Goal: Find specific fact: Find specific fact

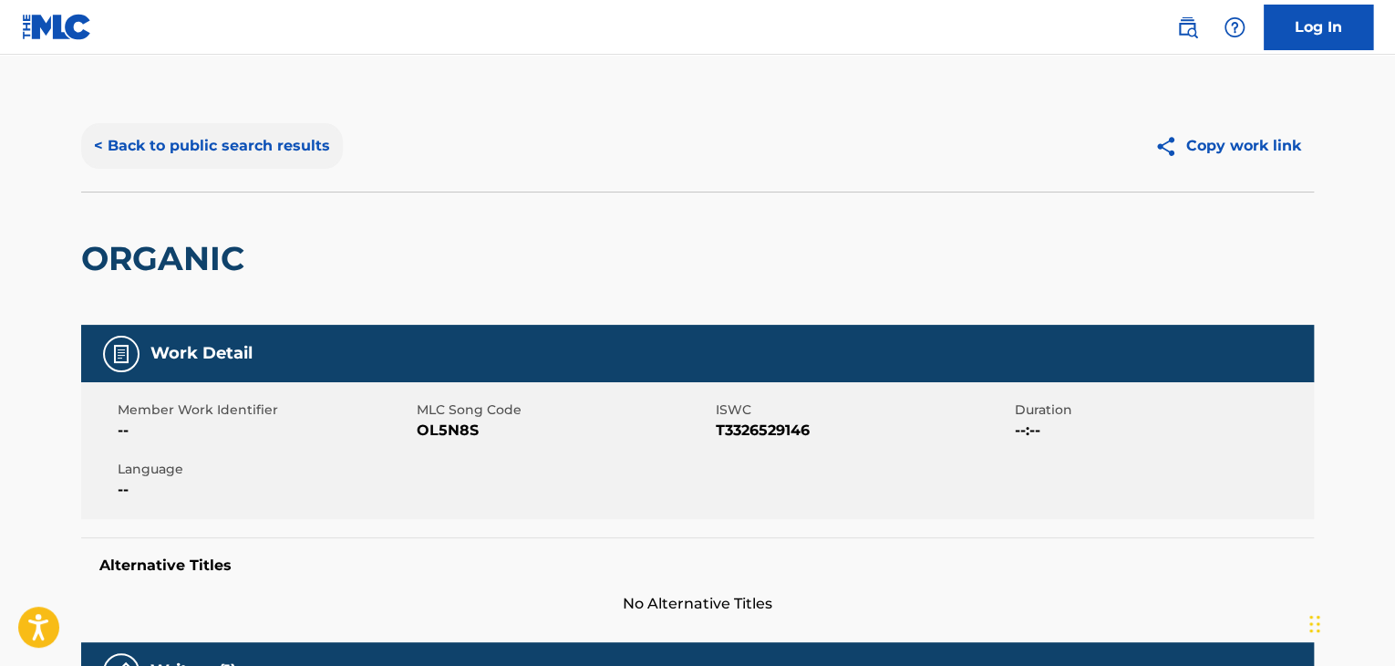
click at [245, 139] on button "< Back to public search results" at bounding box center [212, 146] width 262 height 46
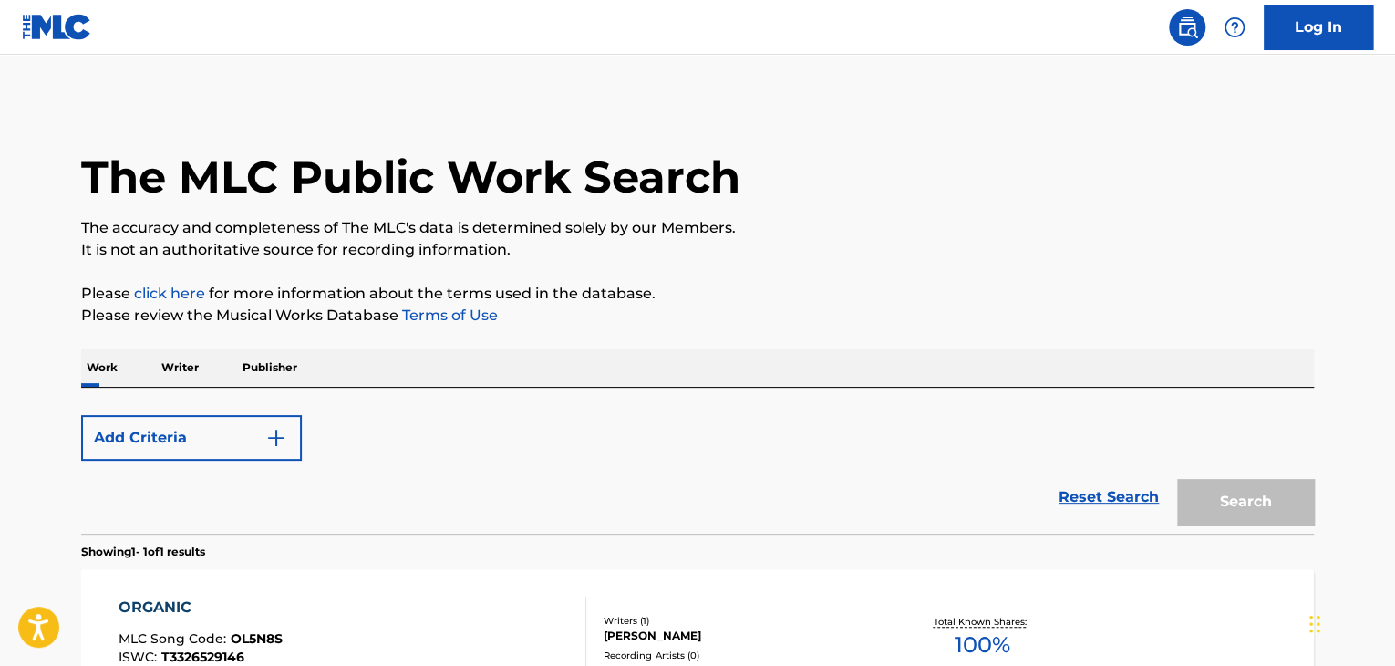
scroll to position [223, 0]
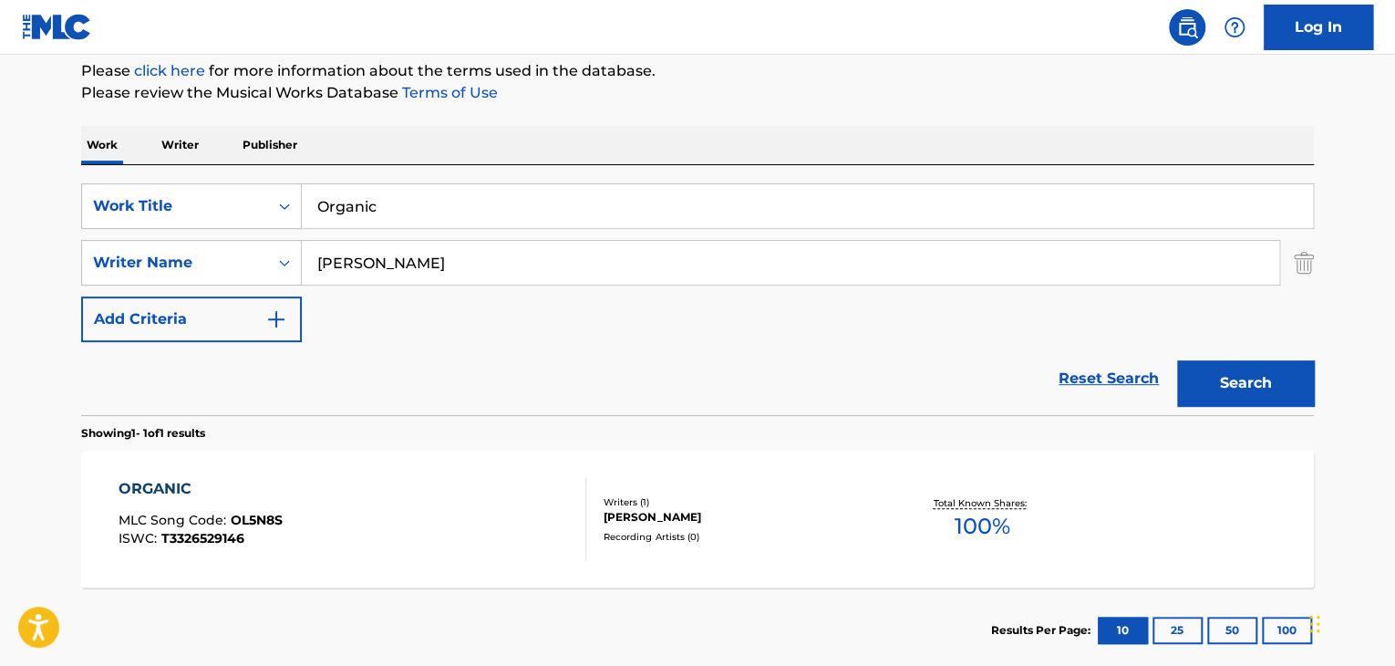
click at [408, 216] on input "Organic" at bounding box center [807, 206] width 1011 height 44
click at [407, 216] on input "Organic" at bounding box center [807, 206] width 1011 height 44
click at [406, 216] on input "Organic" at bounding box center [807, 206] width 1011 height 44
type input "O"
type input "Bang Bien"
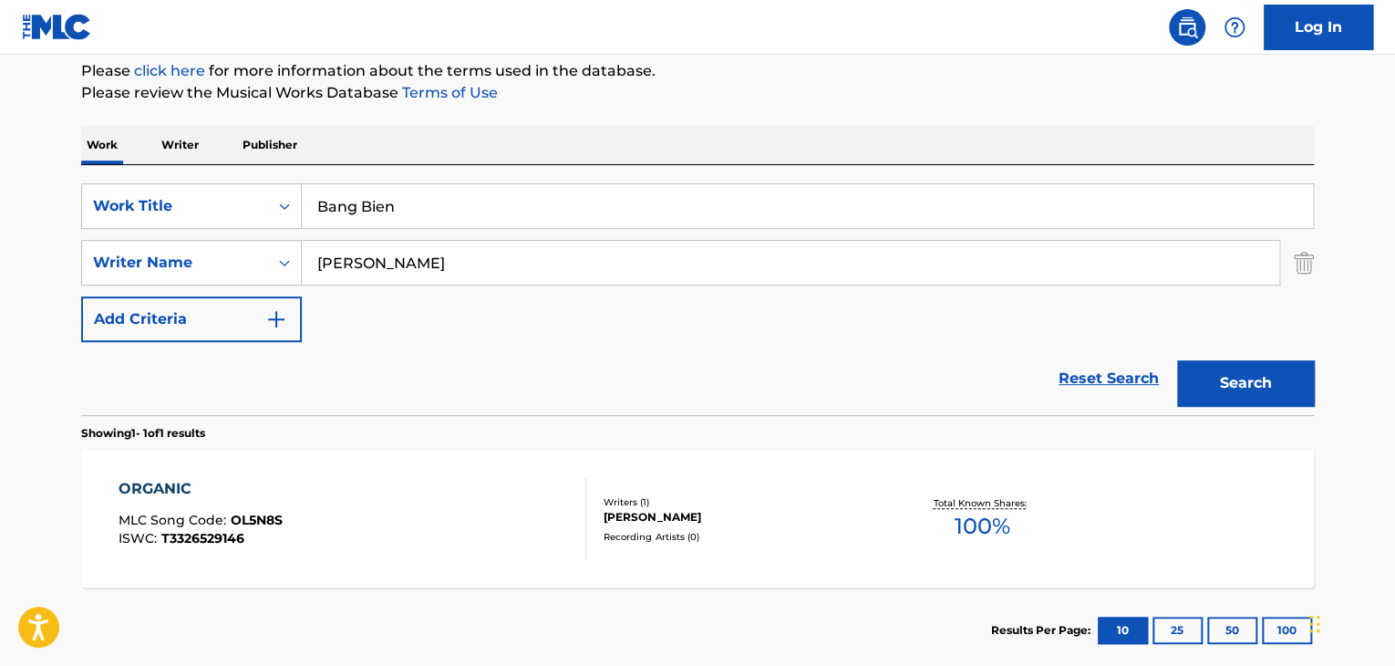
click at [1177, 360] on button "Search" at bounding box center [1245, 383] width 137 height 46
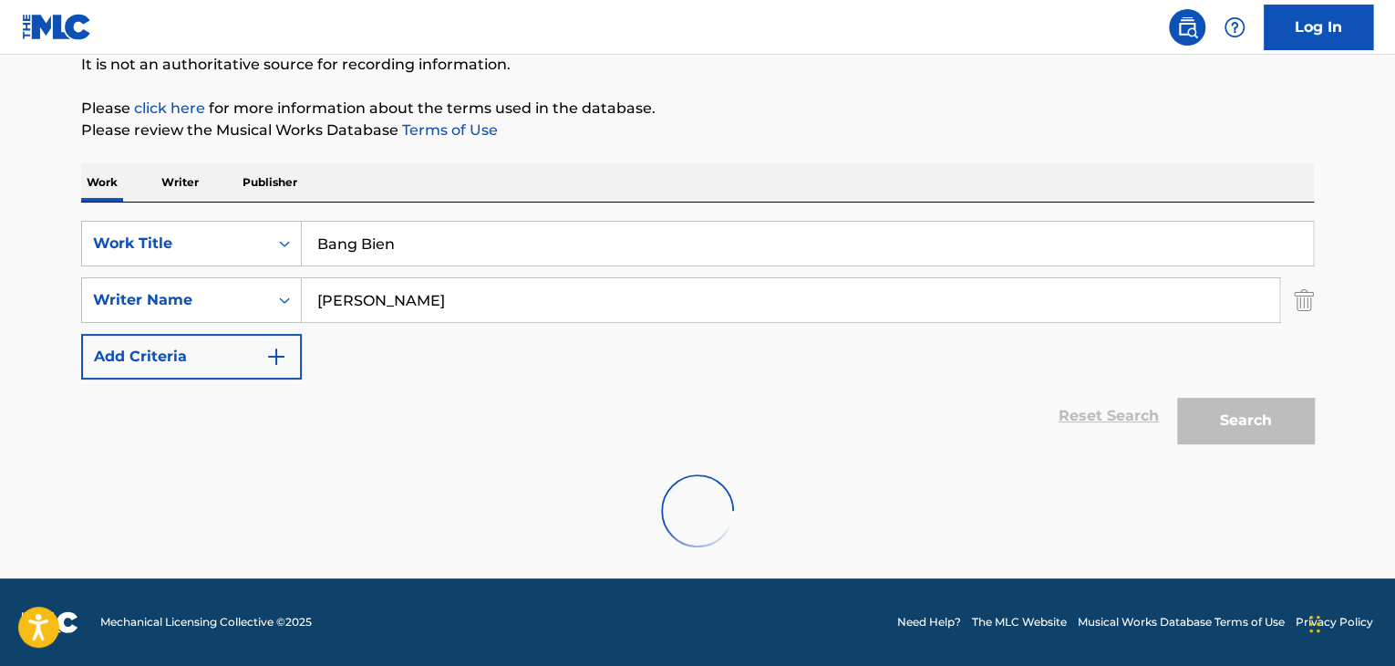
scroll to position [126, 0]
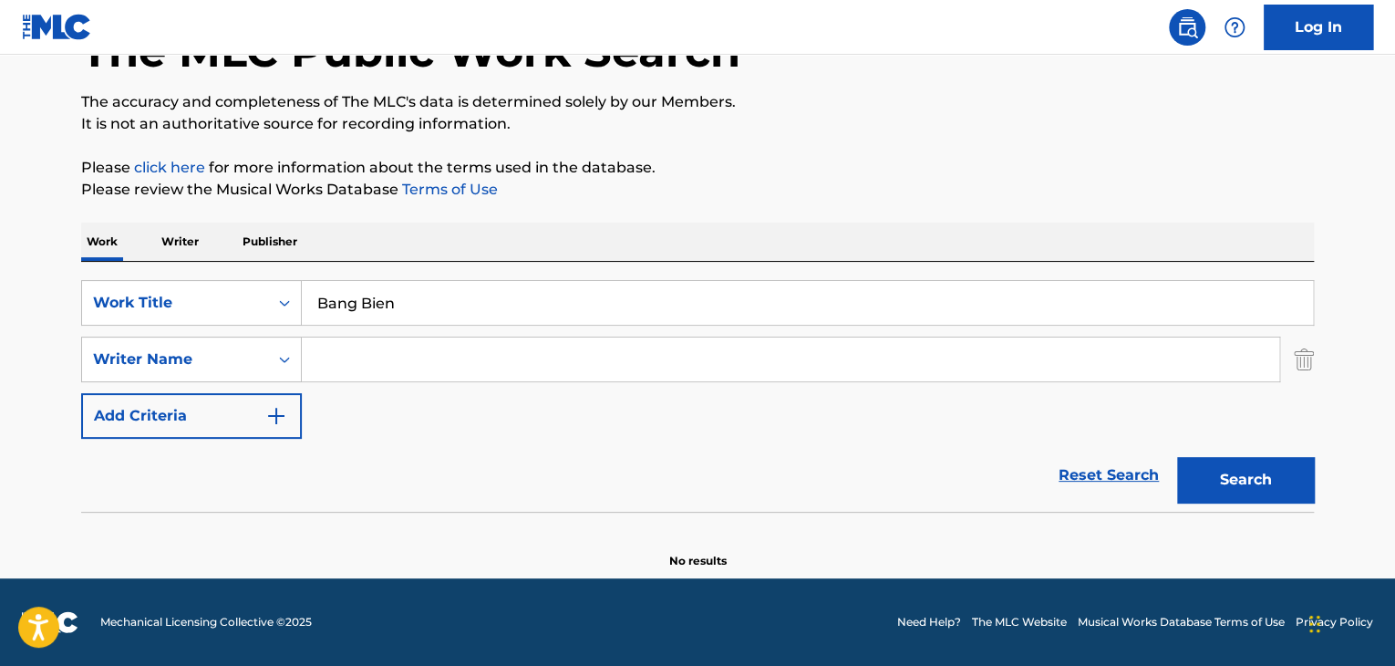
click at [1177, 457] on button "Search" at bounding box center [1245, 480] width 137 height 46
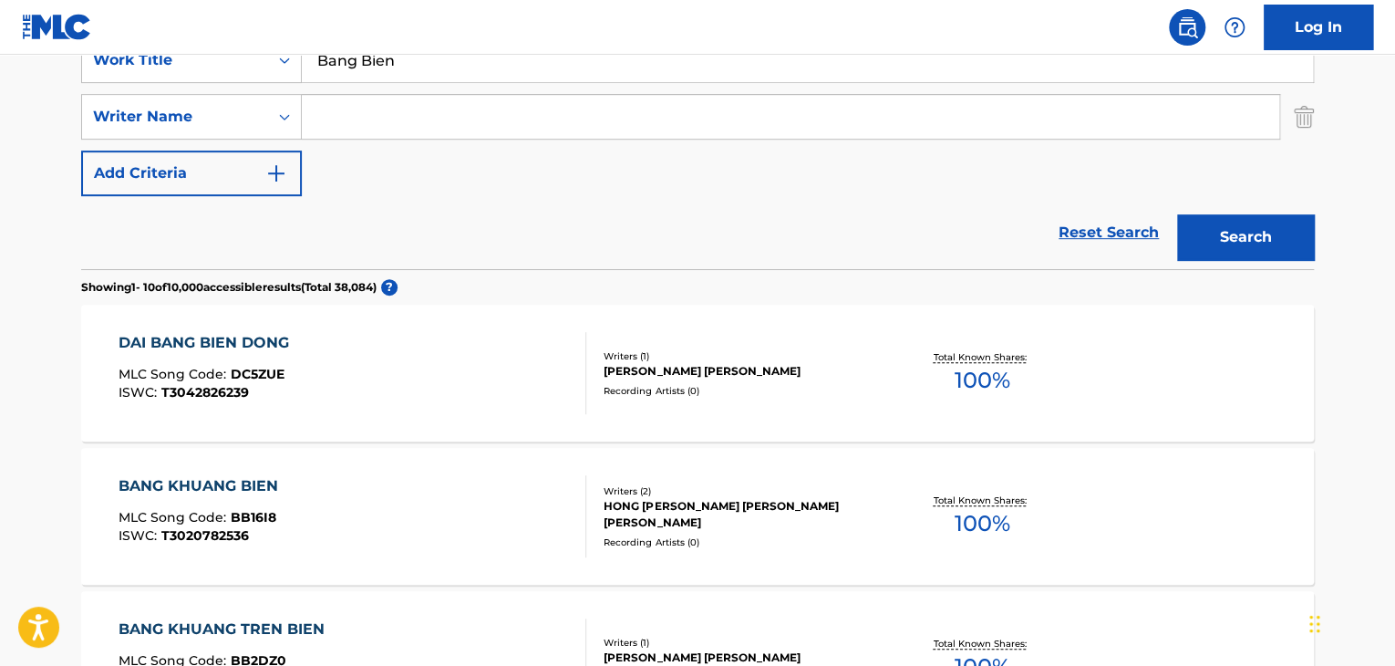
scroll to position [186, 0]
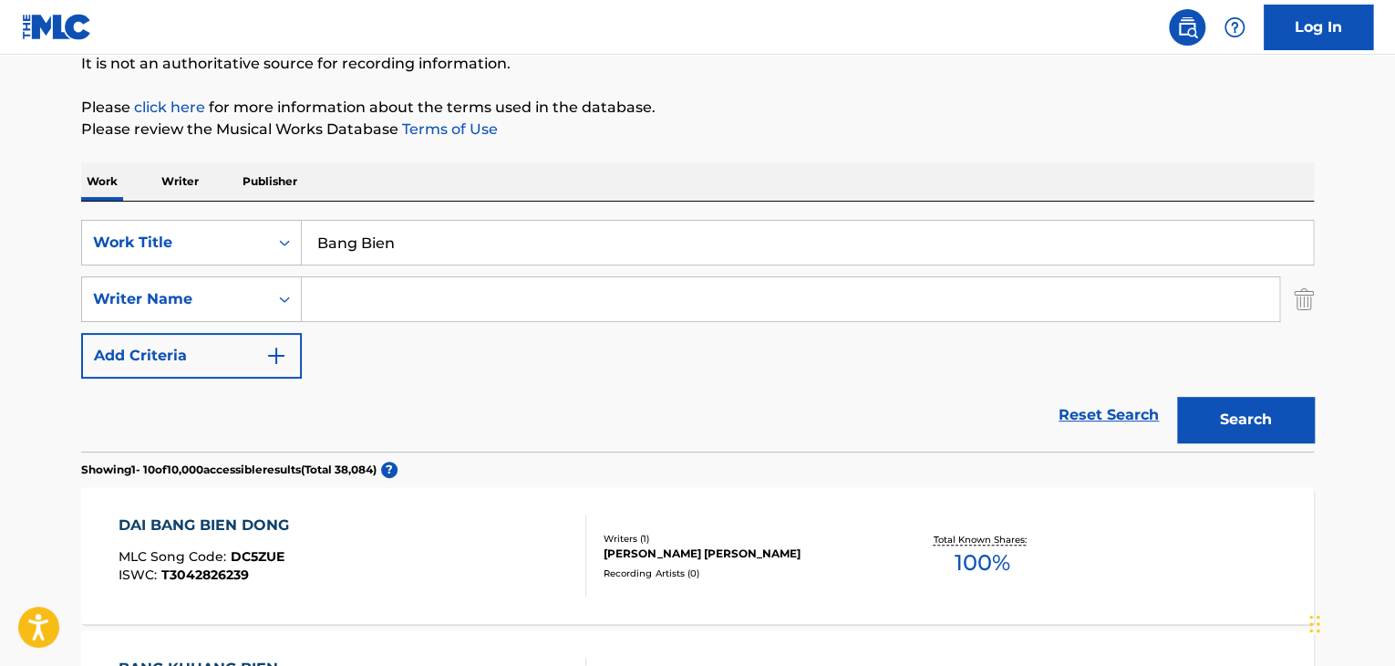
click at [411, 248] on input "Bang Bien" at bounding box center [807, 243] width 1011 height 44
click at [410, 248] on input "Bang Bien" at bounding box center [807, 243] width 1011 height 44
paste input "Favorite Girl"
type input "Favorite Girl"
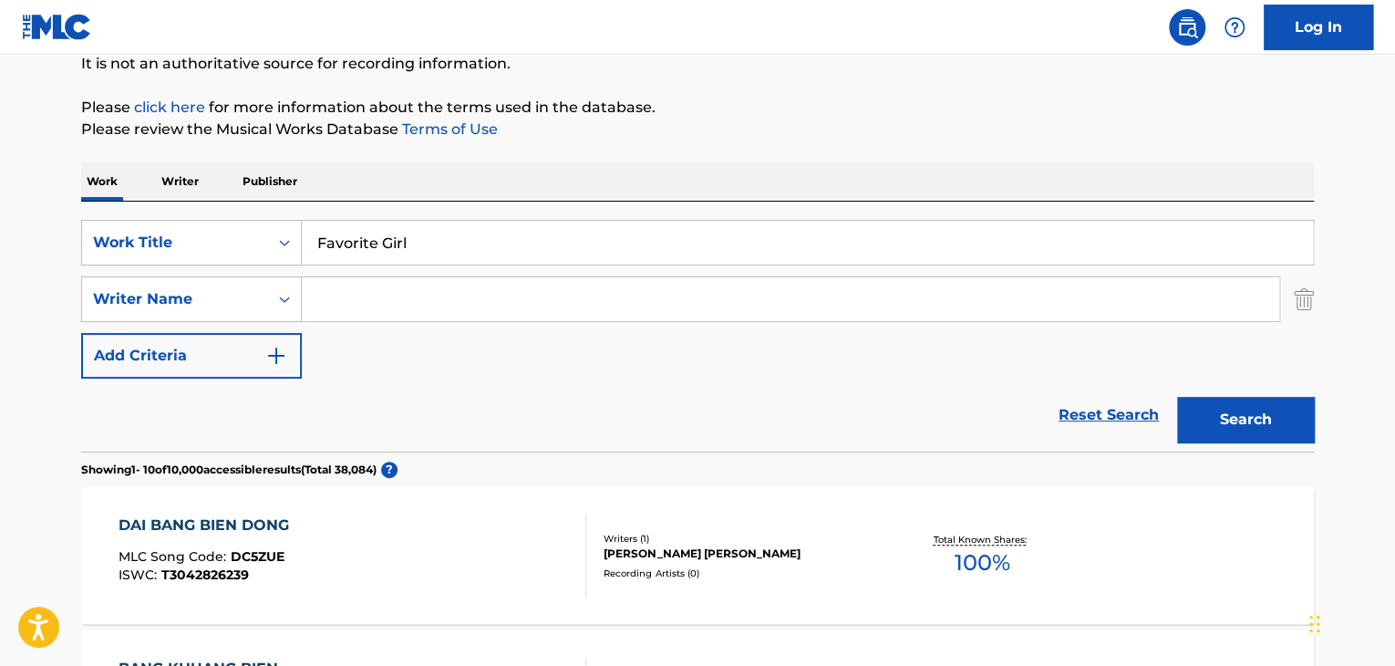
click at [503, 298] on input "Search Form" at bounding box center [791, 299] width 978 height 44
paste input "[PERSON_NAME]"
type input "[PERSON_NAME]"
click at [1254, 403] on button "Search" at bounding box center [1245, 420] width 137 height 46
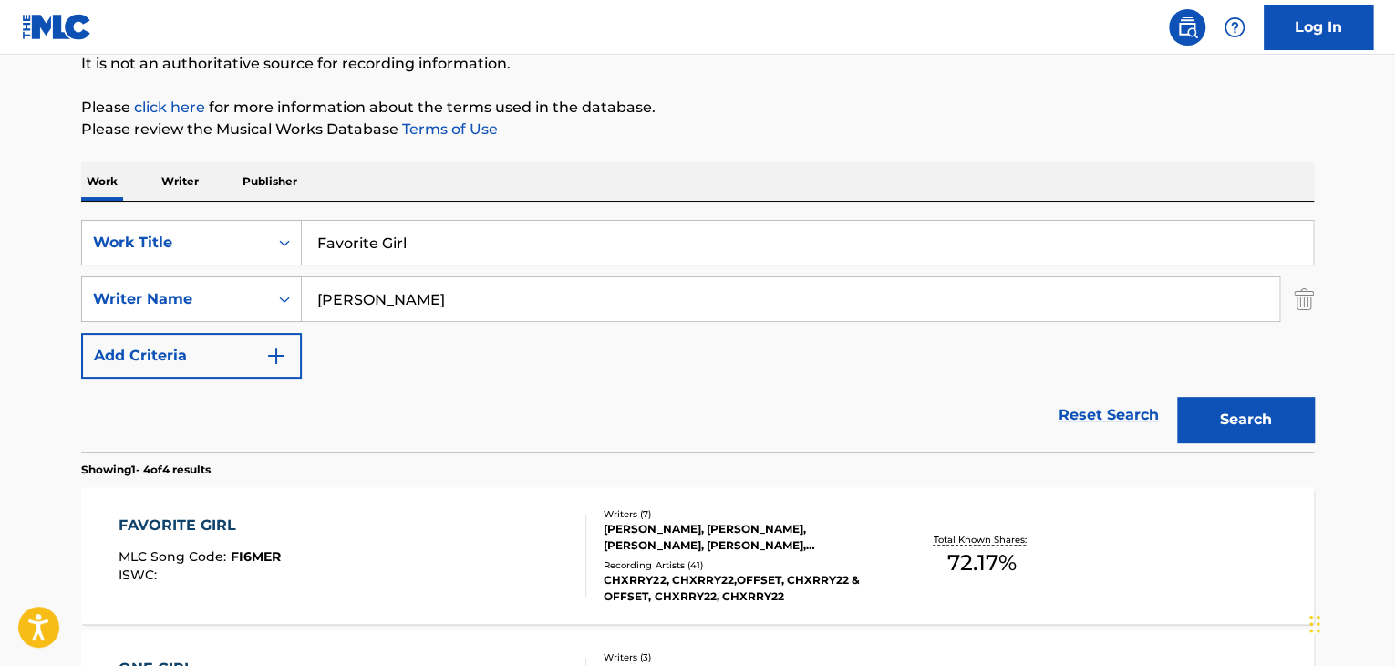
click at [178, 519] on div "FAVORITE GIRL" at bounding box center [200, 525] width 162 height 22
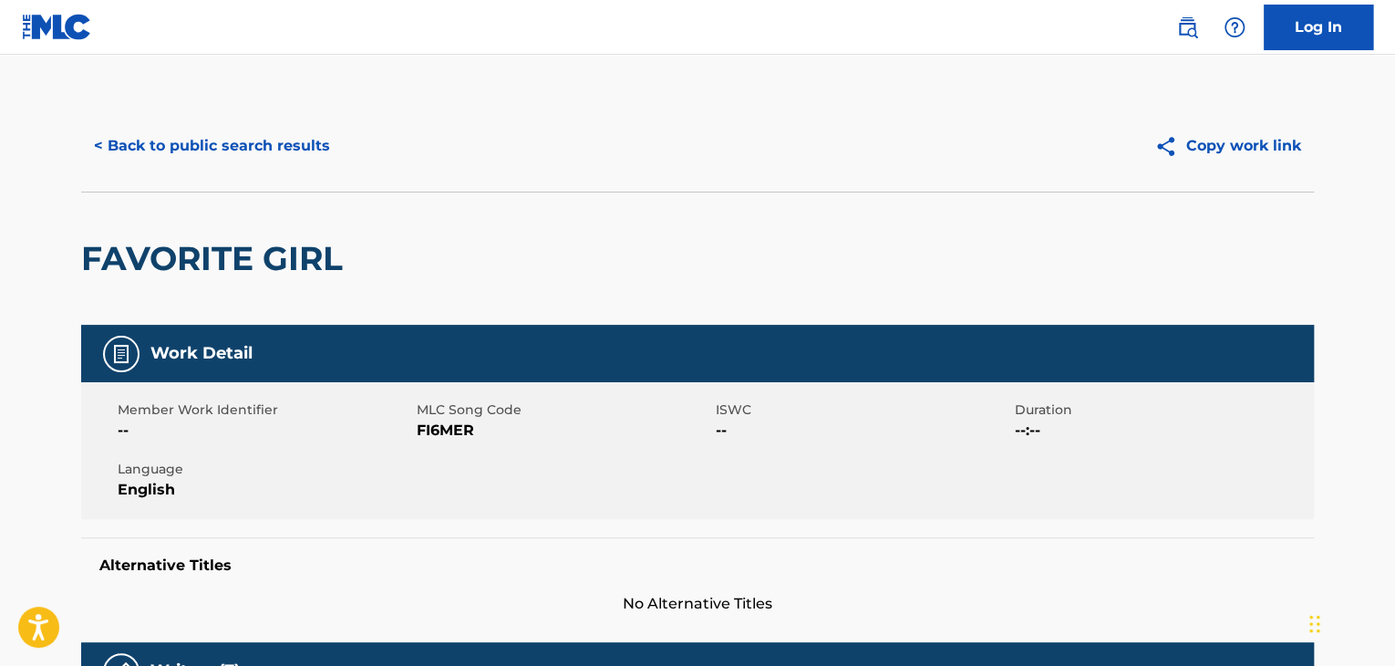
click at [455, 432] on span "FI6MER" at bounding box center [564, 431] width 295 height 22
click at [456, 432] on span "FI6MER" at bounding box center [564, 431] width 295 height 22
copy span "FI6MER"
